Goal: Task Accomplishment & Management: Manage account settings

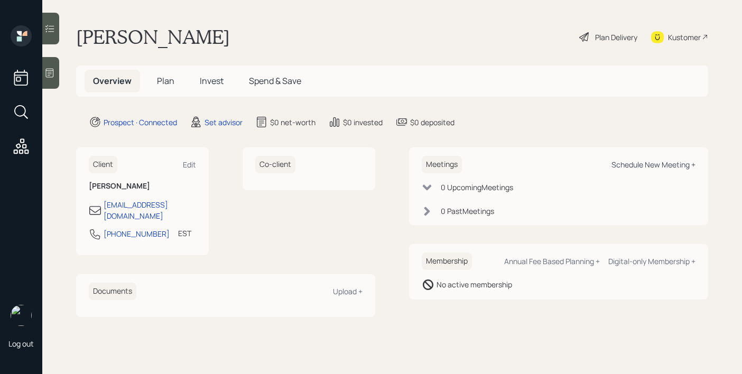
click at [632, 162] on div "Schedule New Meeting +" at bounding box center [653, 165] width 84 height 10
select select "round-[PERSON_NAME]"
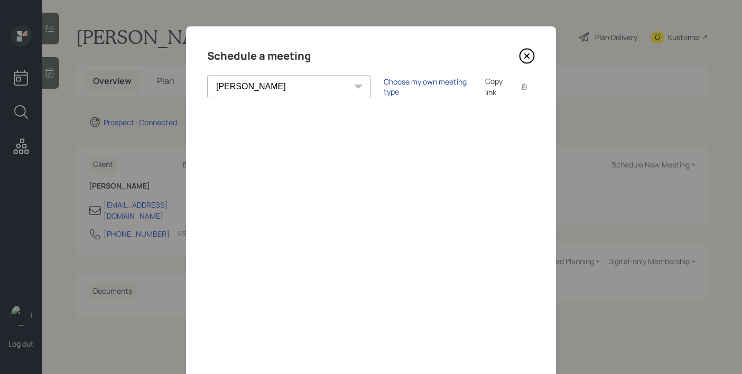
click at [384, 86] on div "Choose my own meeting type" at bounding box center [428, 87] width 89 height 20
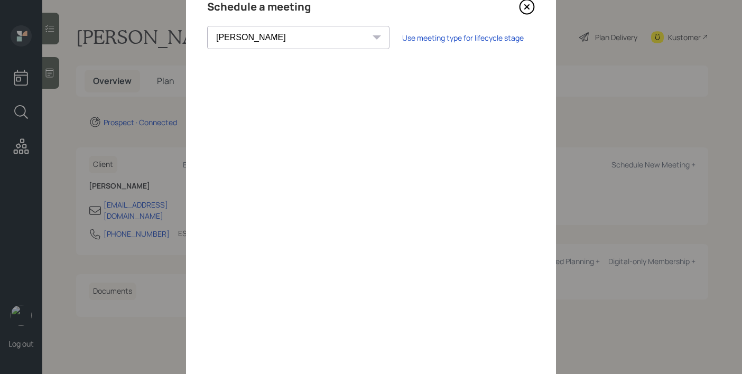
scroll to position [46, 0]
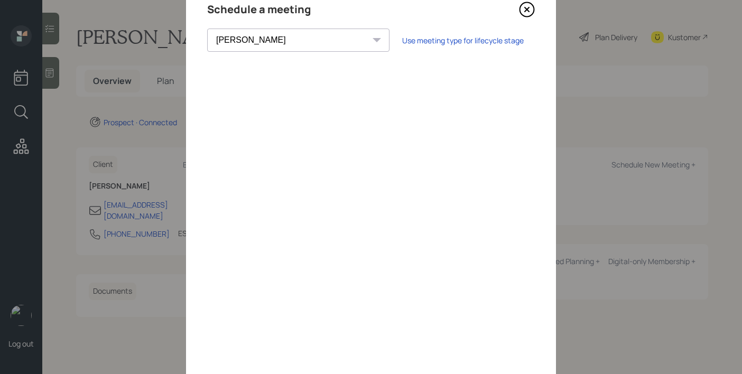
click at [528, 10] on icon at bounding box center [527, 9] width 4 height 4
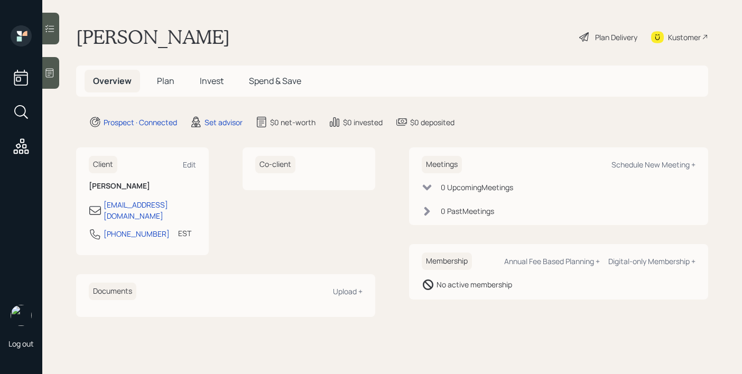
click at [55, 80] on div at bounding box center [50, 73] width 17 height 32
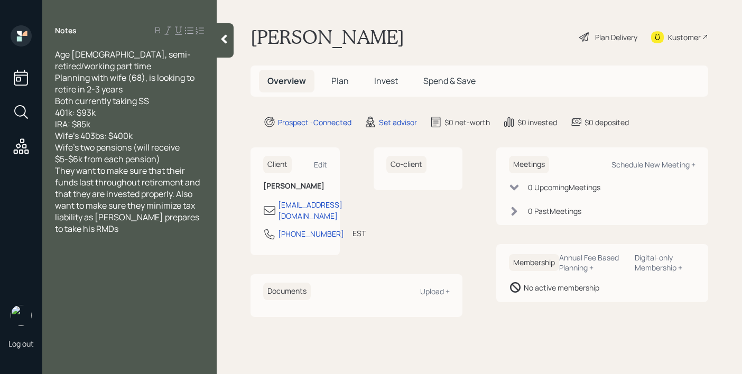
click at [165, 147] on div "Wife's two pensions (will receive $5-$6k from each pension)" at bounding box center [129, 153] width 149 height 23
click at [218, 31] on div at bounding box center [225, 40] width 17 height 34
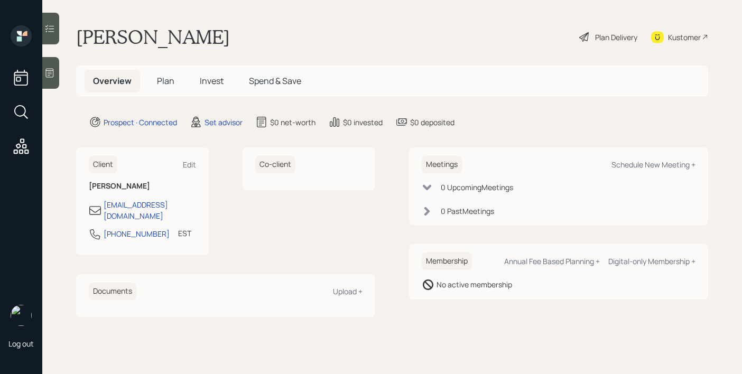
click at [57, 75] on div at bounding box center [50, 73] width 17 height 32
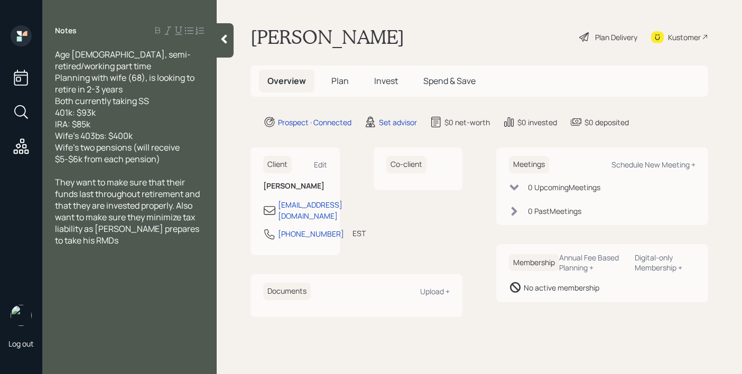
click at [223, 42] on icon at bounding box center [224, 39] width 11 height 11
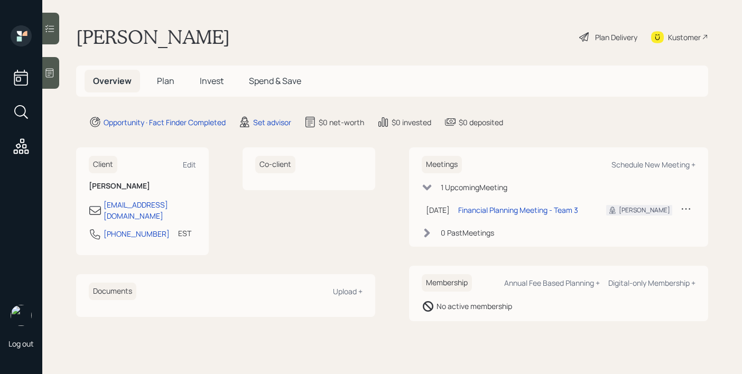
click at [55, 72] on div at bounding box center [50, 73] width 17 height 32
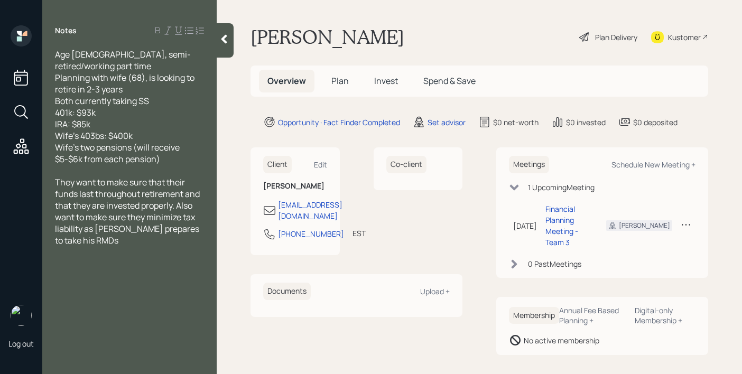
click at [221, 39] on icon at bounding box center [224, 39] width 11 height 11
